Goal: Use online tool/utility: Utilize a website feature to perform a specific function

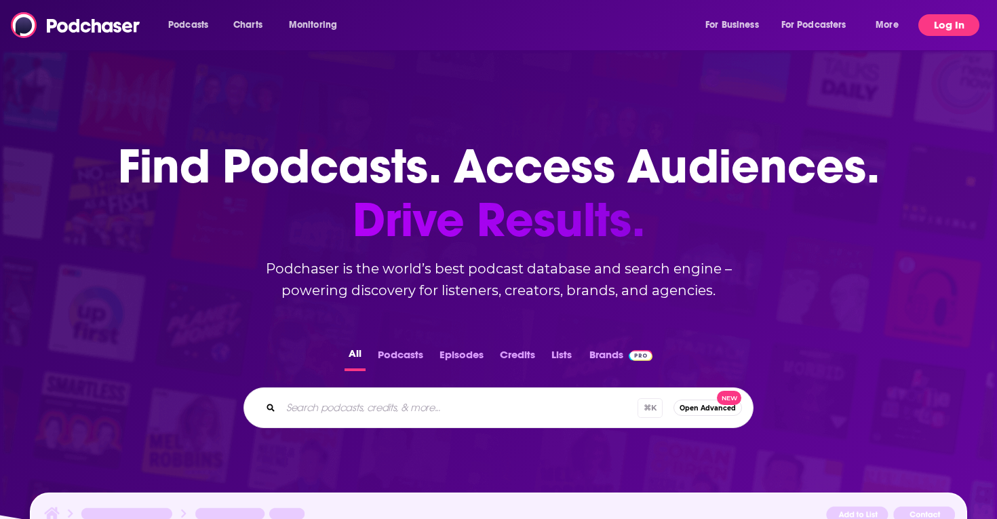
click at [949, 23] on button "Log In" at bounding box center [948, 25] width 61 height 22
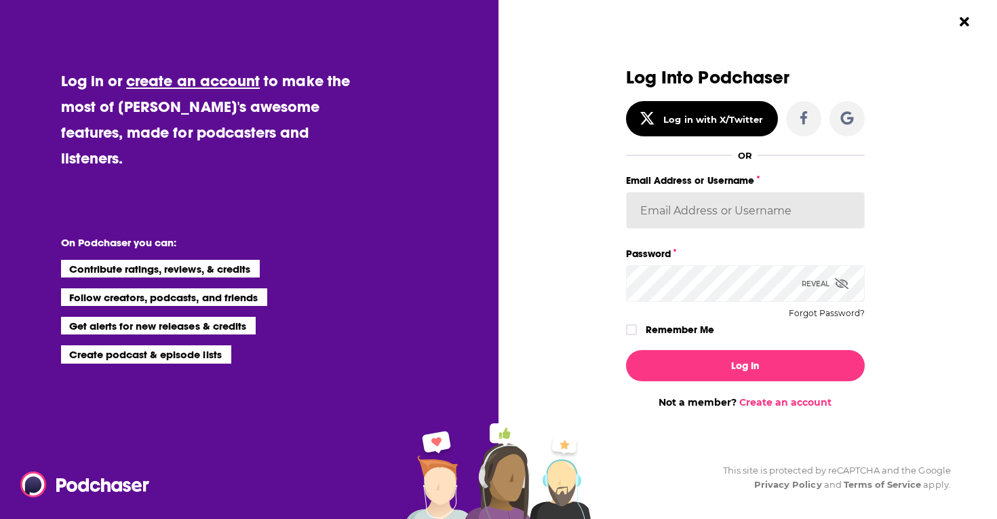
type input "sydneyk"
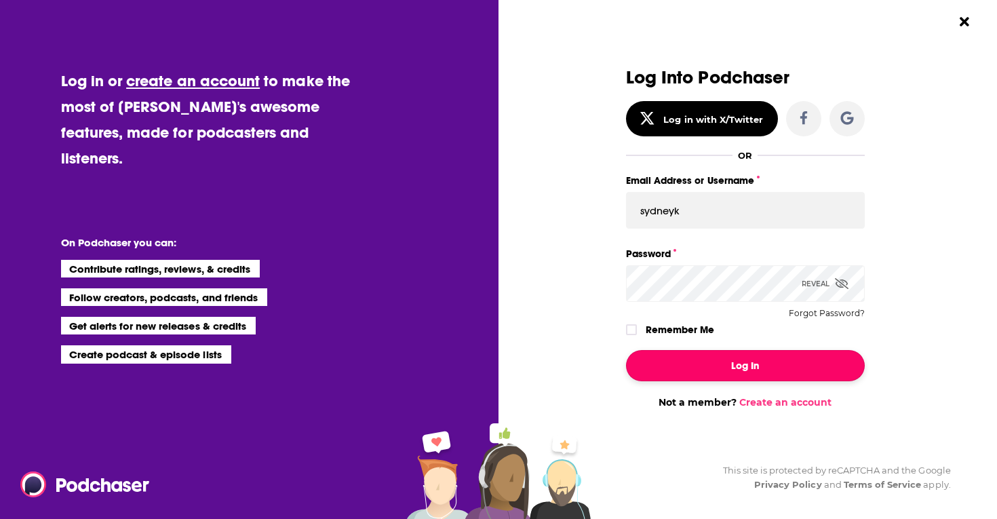
click at [760, 367] on button "Log In" at bounding box center [745, 365] width 239 height 31
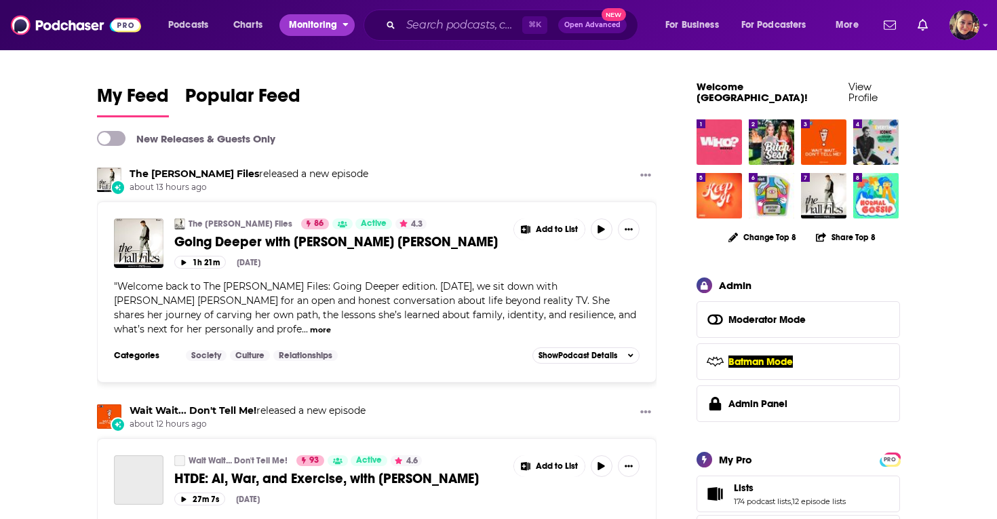
click at [298, 25] on span "Monitoring" at bounding box center [313, 25] width 48 height 19
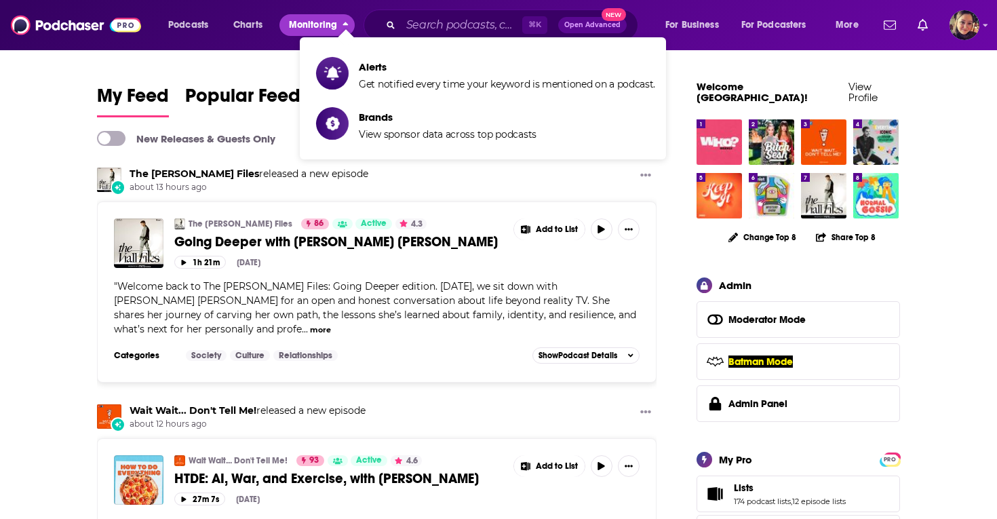
click at [298, 25] on span "Monitoring" at bounding box center [313, 25] width 48 height 19
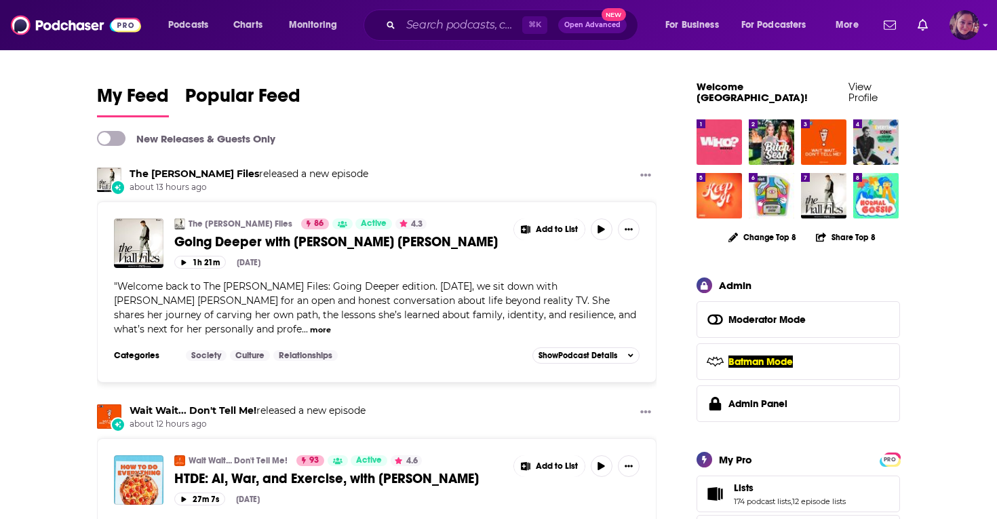
click at [970, 22] on img "Logged in as Sydneyk" at bounding box center [964, 25] width 30 height 30
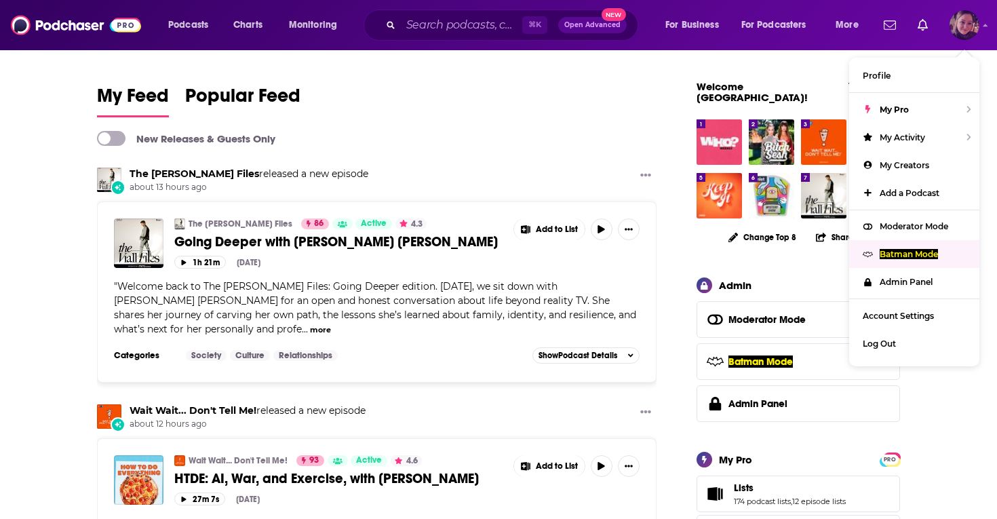
click at [898, 253] on p "Batman Mode" at bounding box center [908, 254] width 58 height 10
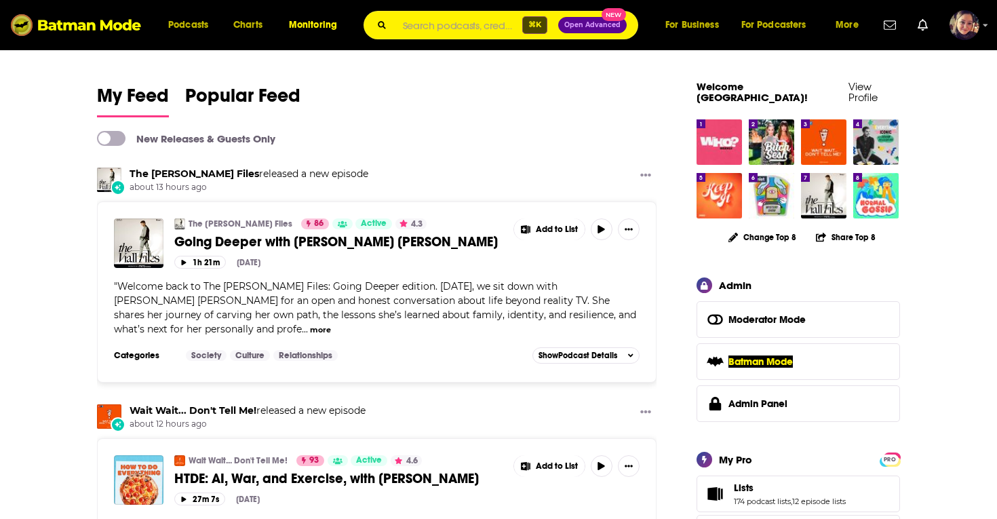
click at [313, 23] on span "Monitoring" at bounding box center [313, 25] width 48 height 19
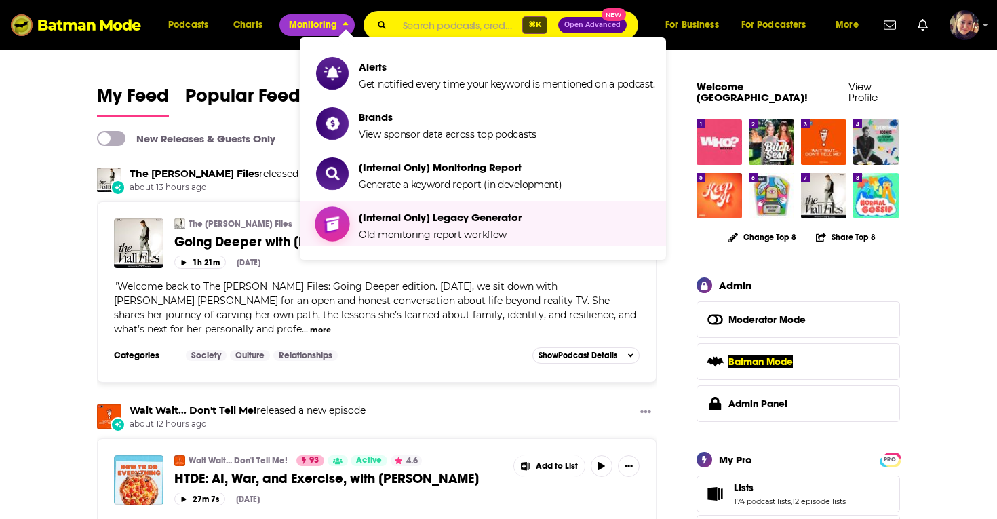
click at [390, 220] on span "[Internal Only] Legacy Generator" at bounding box center [440, 217] width 163 height 13
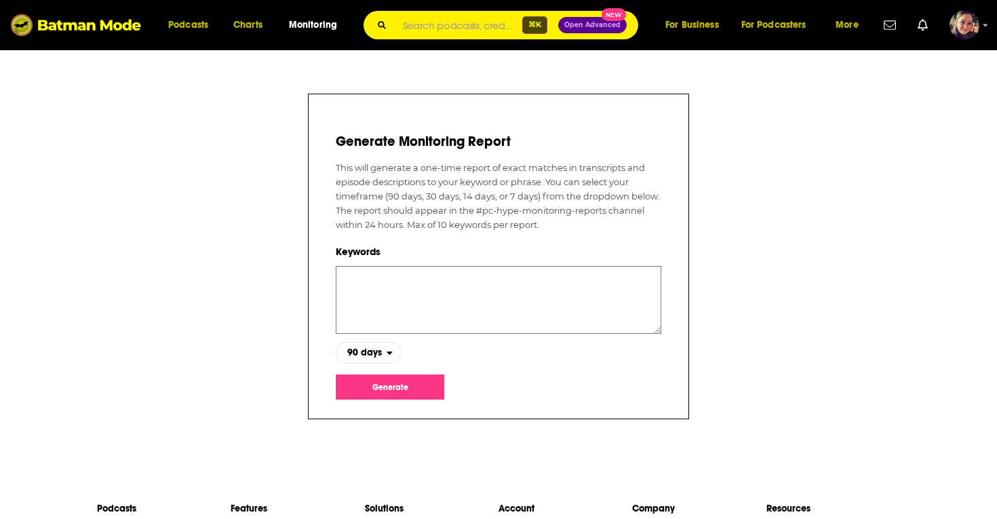
click at [403, 282] on textarea at bounding box center [498, 300] width 325 height 68
click at [380, 350] on span "90 days" at bounding box center [364, 352] width 35 height 9
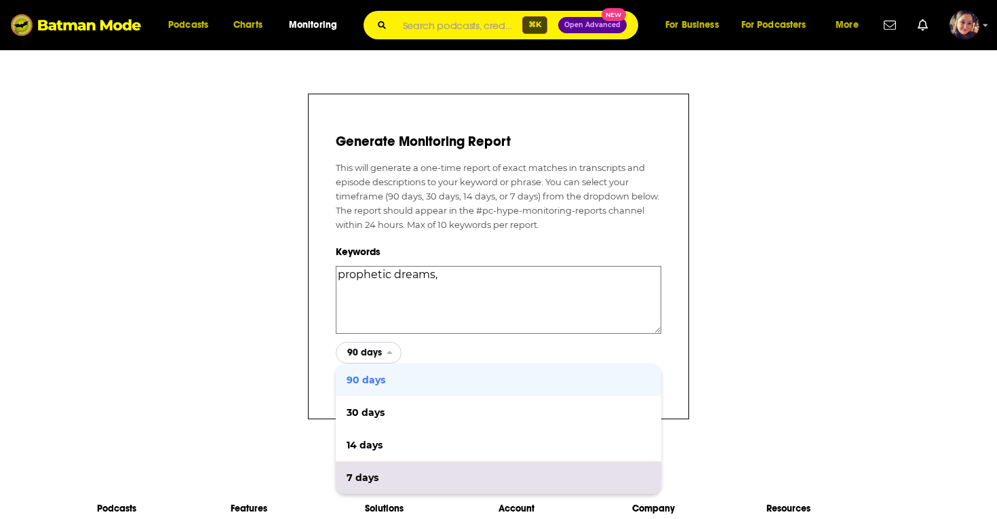
click at [369, 467] on div "7 days" at bounding box center [498, 477] width 325 height 33
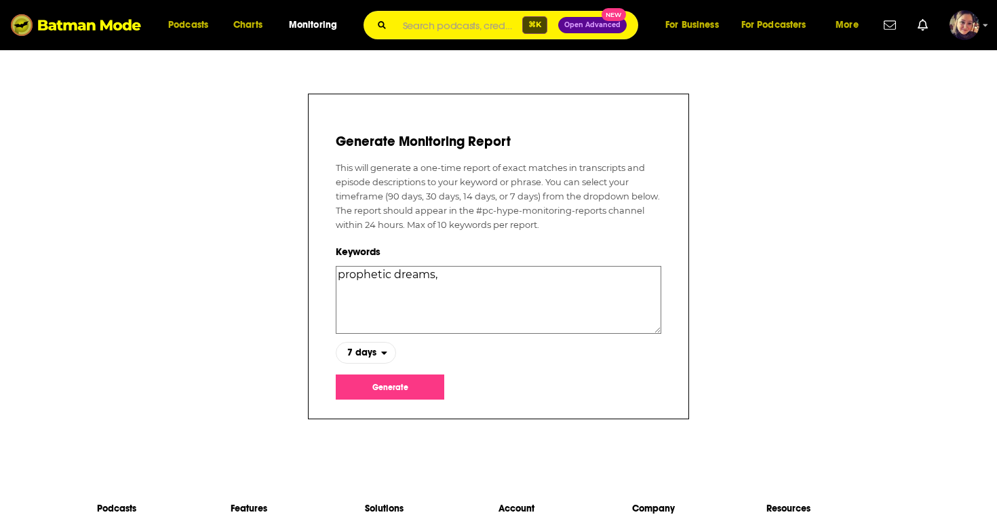
click at [458, 283] on textarea "prophetic dreams," at bounding box center [498, 300] width 325 height 68
click at [519, 292] on textarea "prophetic dreams, demonic portals, deliverance, inner healing, jezebel spirit w…" at bounding box center [498, 300] width 325 height 68
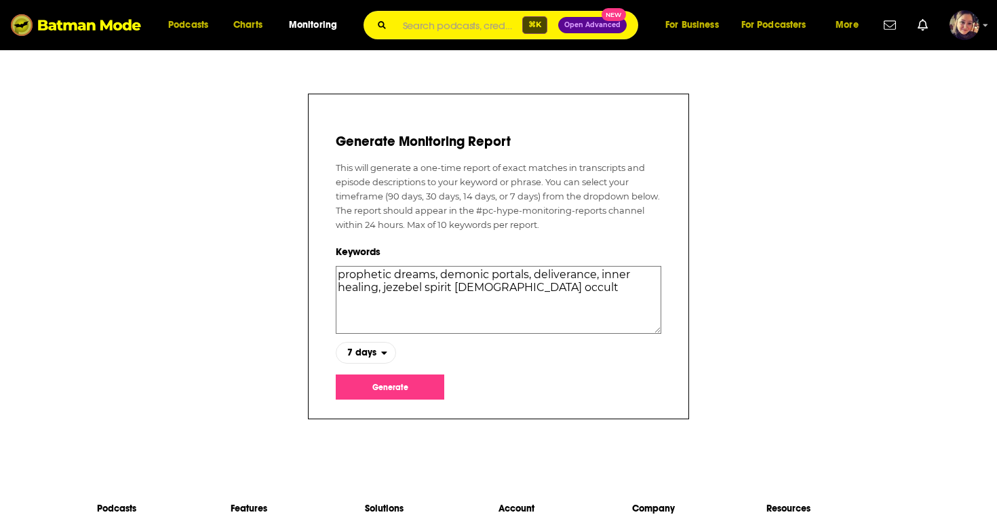
click at [590, 292] on textarea "prophetic dreams, demonic portals, deliverance, inner healing, jezebel spirit […" at bounding box center [498, 300] width 325 height 68
type textarea "prophetic dreams, demonic portals, deliverance, inner healing, jezebel spirit […"
click at [414, 382] on button "Generate" at bounding box center [390, 386] width 108 height 25
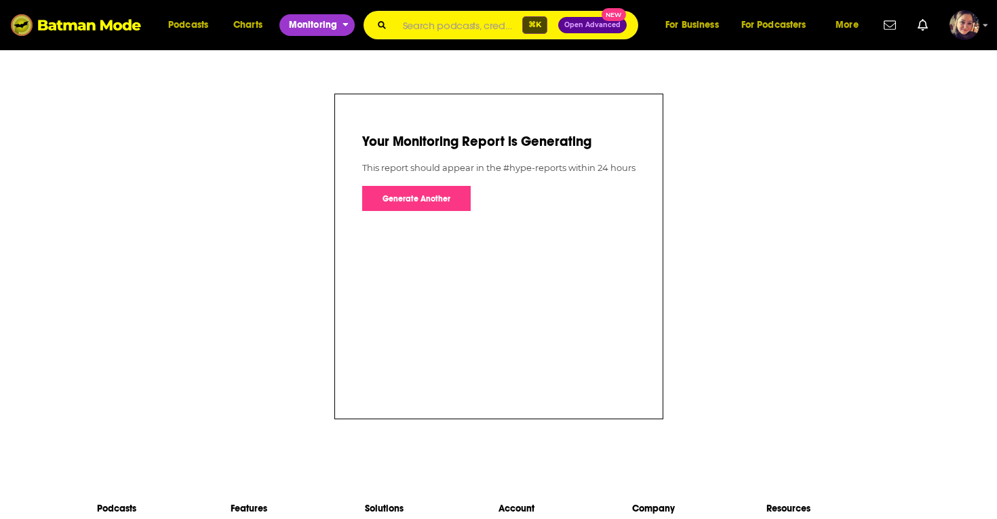
click at [316, 33] on span "Monitoring" at bounding box center [313, 25] width 48 height 19
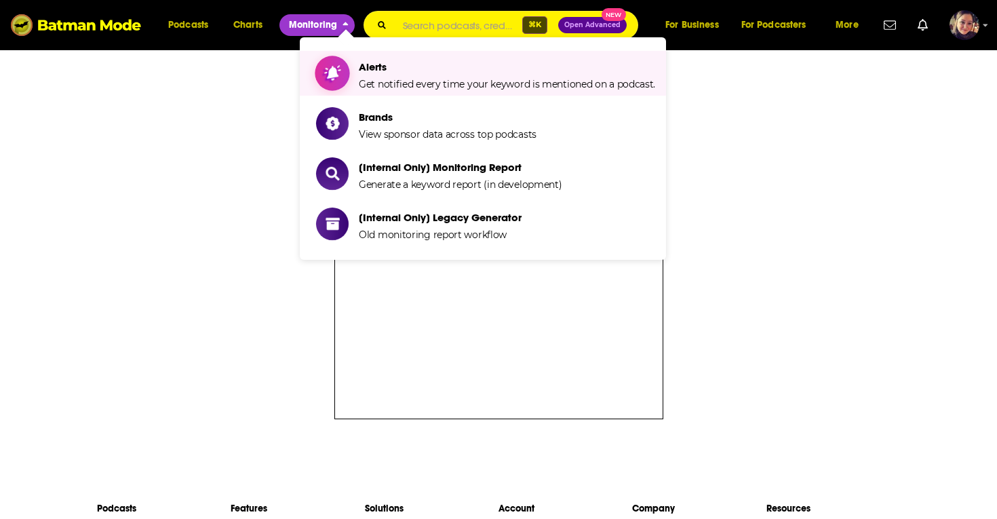
click at [358, 76] on link "Alerts Get notified every time your keyword is mentioned on a podcast." at bounding box center [485, 73] width 339 height 34
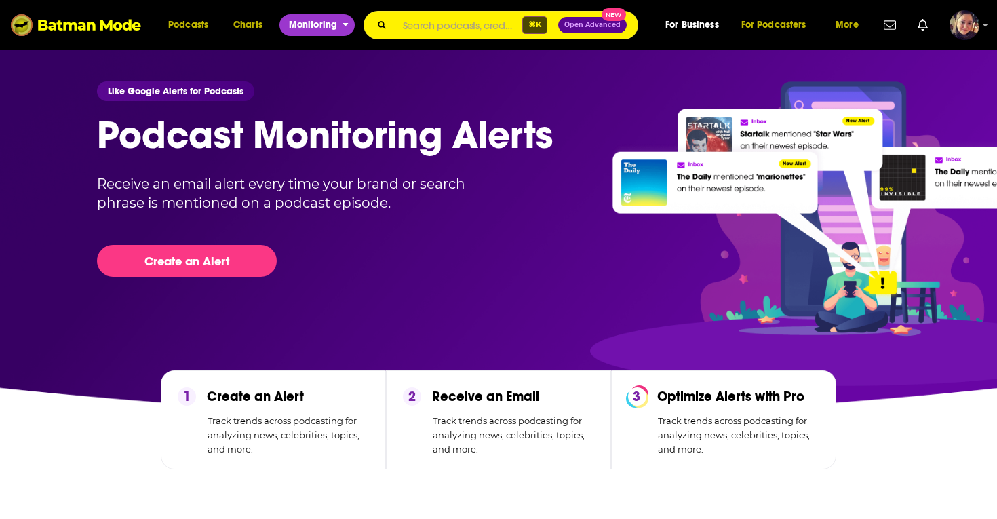
click at [321, 22] on span "Monitoring" at bounding box center [313, 25] width 48 height 19
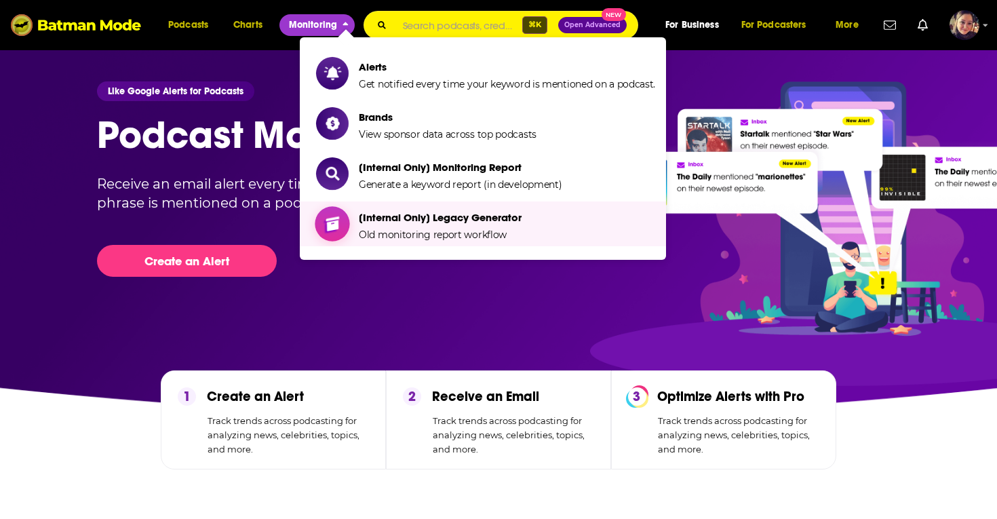
click at [430, 217] on span "[Internal Only] Legacy Generator" at bounding box center [440, 217] width 163 height 13
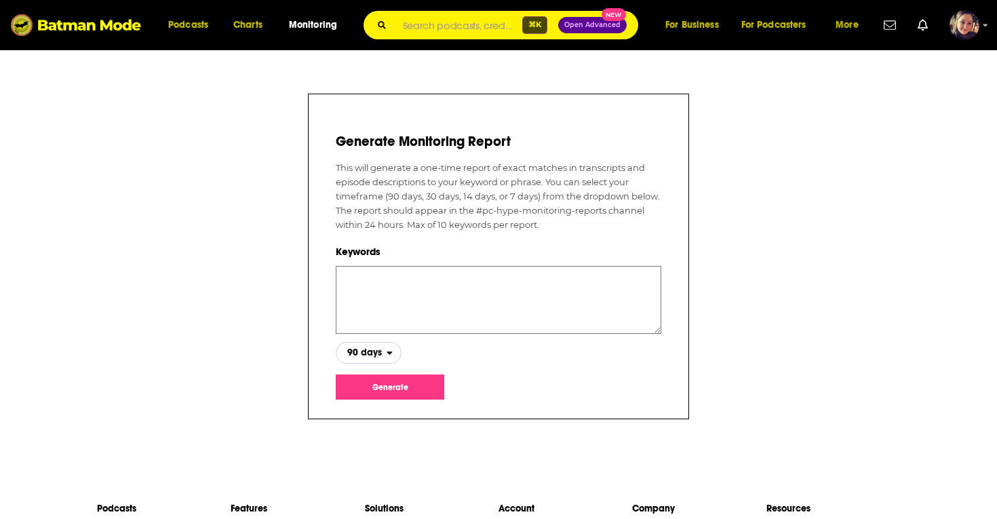
click at [378, 348] on span "90 days" at bounding box center [364, 352] width 35 height 9
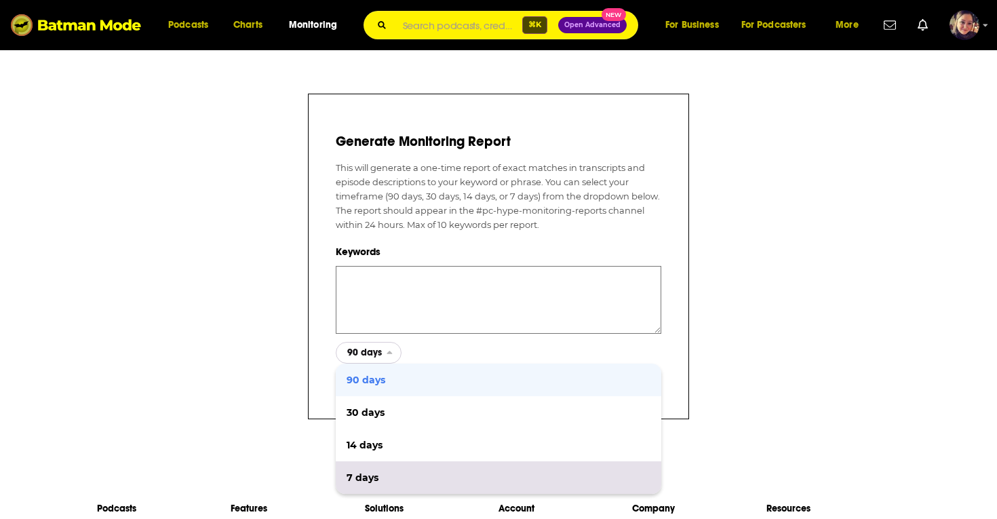
click at [379, 470] on div "7 days" at bounding box center [498, 477] width 325 height 33
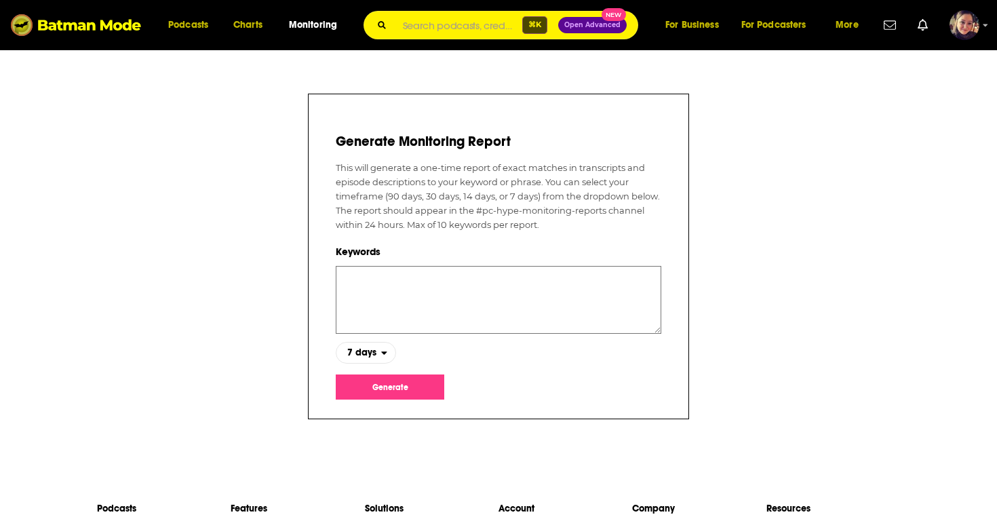
click at [372, 286] on textarea at bounding box center [498, 300] width 325 height 68
type textarea "digital health"
click at [402, 380] on button "Generate" at bounding box center [390, 386] width 108 height 25
